Goal: Find specific page/section: Find specific page/section

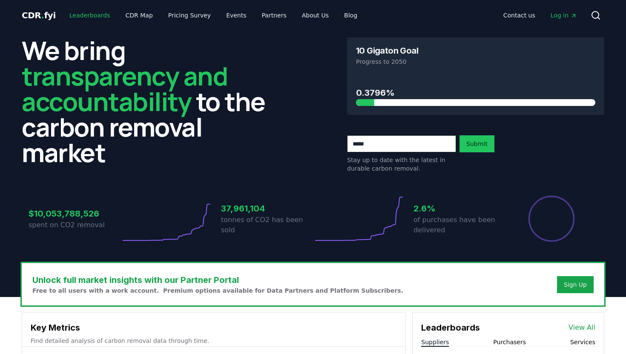
click at [75, 15] on link "Leaderboards" at bounding box center [90, 15] width 55 height 15
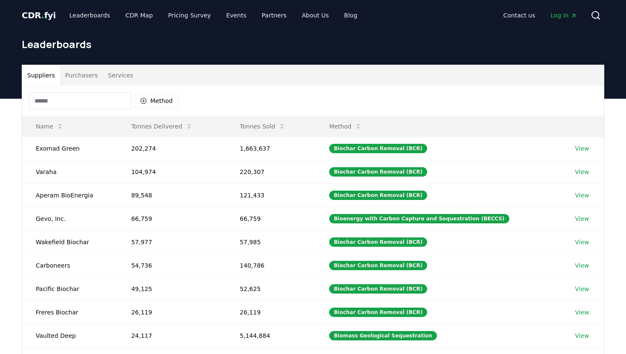
click at [89, 75] on button "Purchasers" at bounding box center [81, 75] width 43 height 20
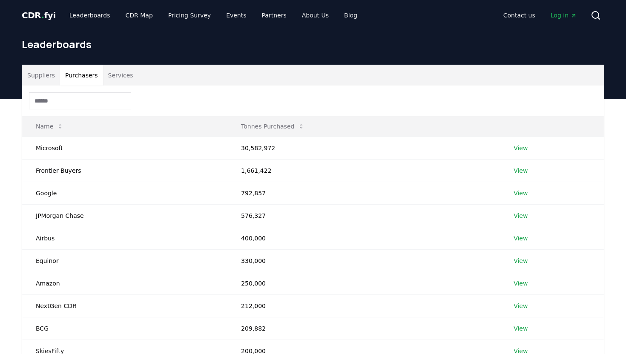
click at [75, 110] on div at bounding box center [313, 101] width 582 height 31
click at [86, 100] on input at bounding box center [80, 100] width 102 height 17
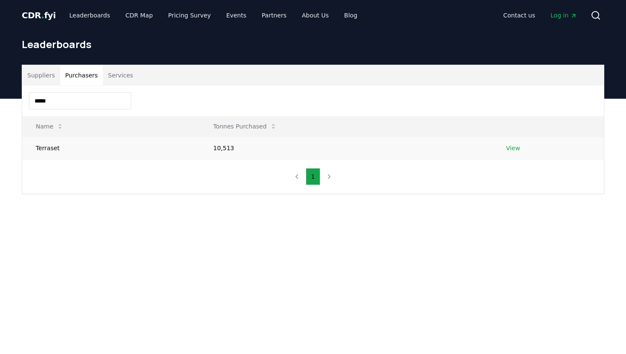
type input "*****"
click at [516, 145] on link "View" at bounding box center [513, 148] width 14 height 9
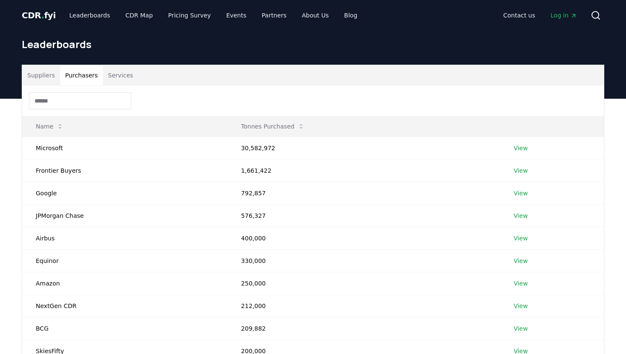
click at [86, 78] on button "Purchasers" at bounding box center [81, 75] width 43 height 20
click at [84, 97] on input at bounding box center [80, 100] width 102 height 17
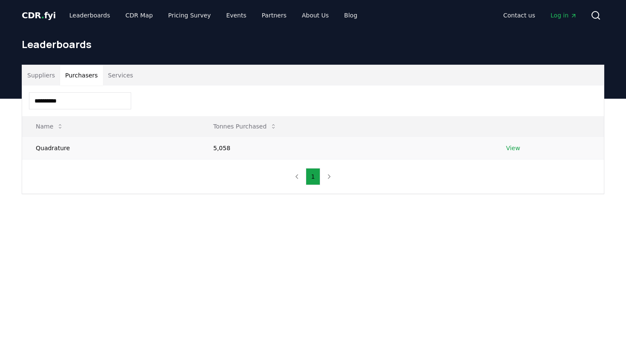
type input "**********"
click at [509, 147] on link "View" at bounding box center [513, 148] width 14 height 9
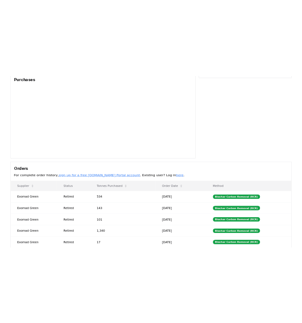
scroll to position [110, 0]
